Goal: Information Seeking & Learning: Learn about a topic

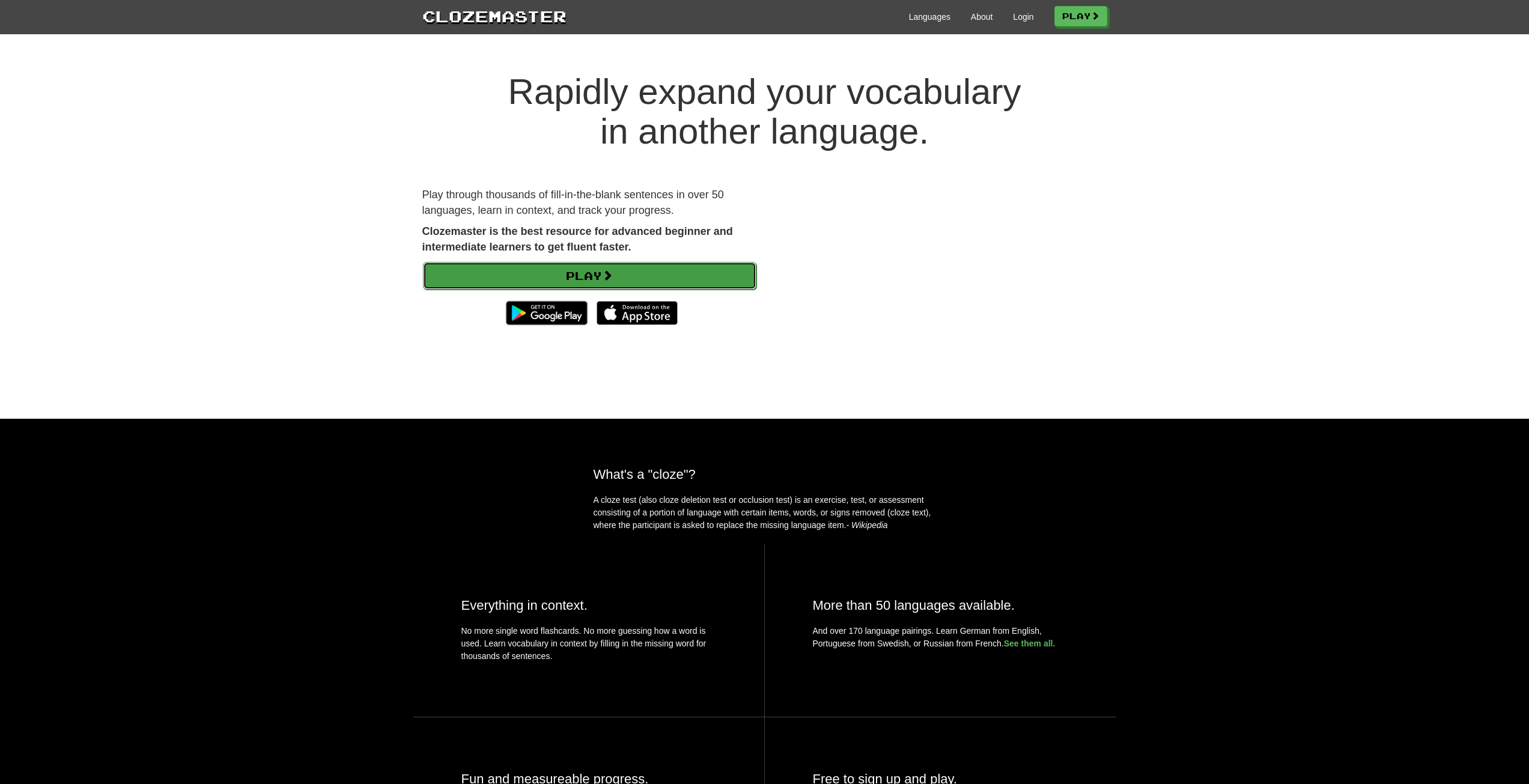
click at [583, 264] on link "Play" at bounding box center [590, 276] width 334 height 27
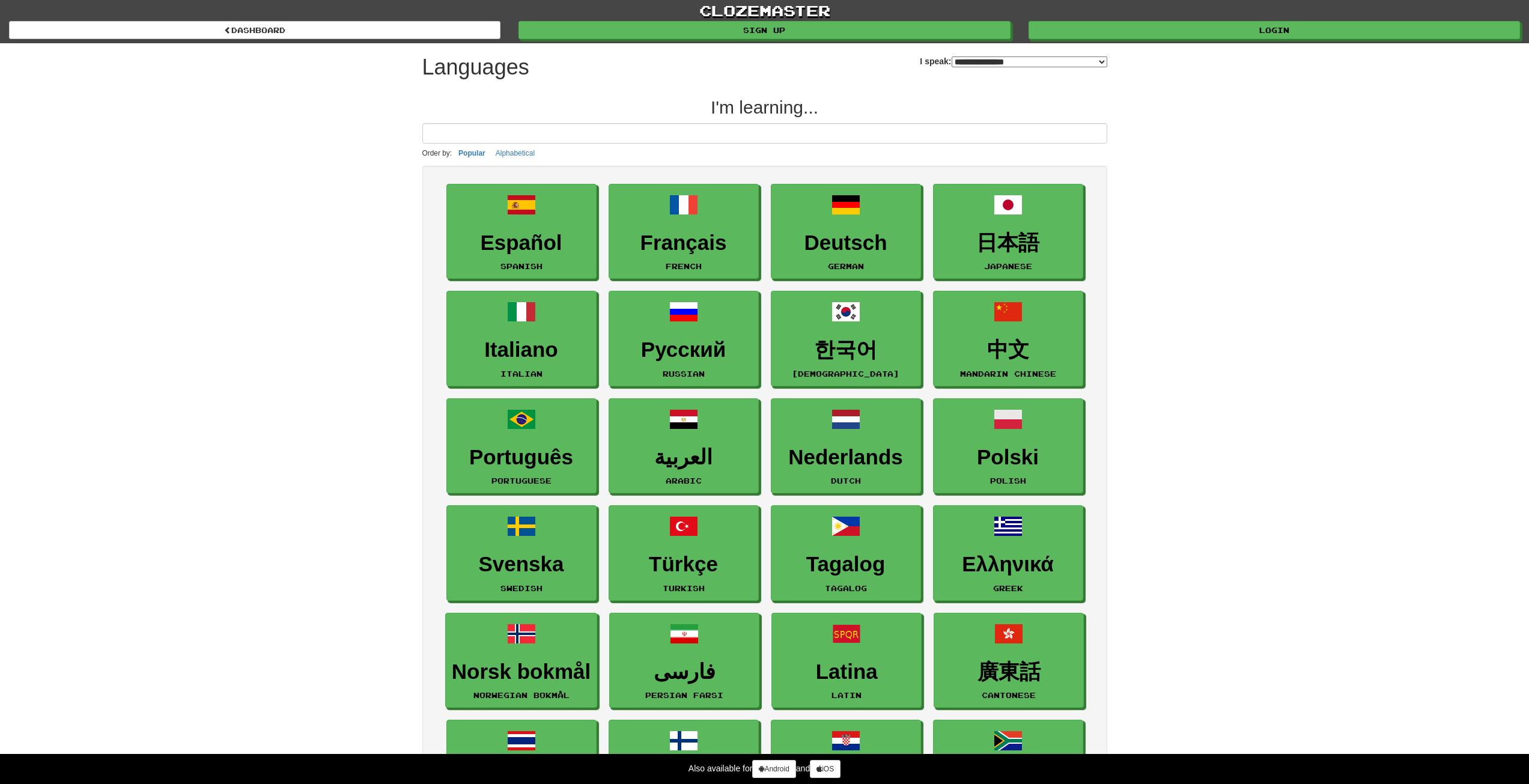
select select "*******"
click at [809, 251] on h3 "Deutsch" at bounding box center [847, 244] width 137 height 23
